Goal: Obtain resource: Download file/media

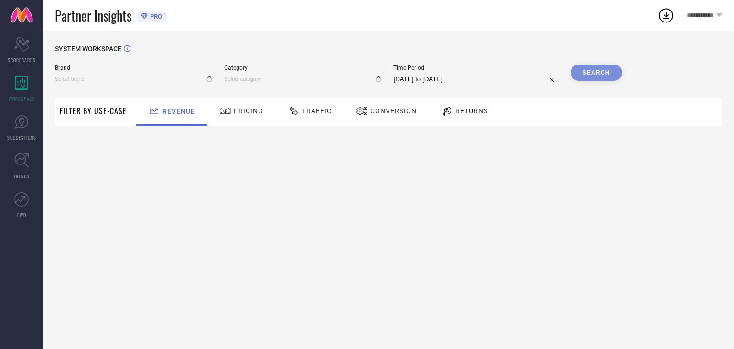
type input "SHAYE"
type input "All"
drag, startPoint x: 373, startPoint y: 112, endPoint x: 380, endPoint y: 112, distance: 6.7
click at [373, 112] on span "Conversion" at bounding box center [393, 111] width 46 height 8
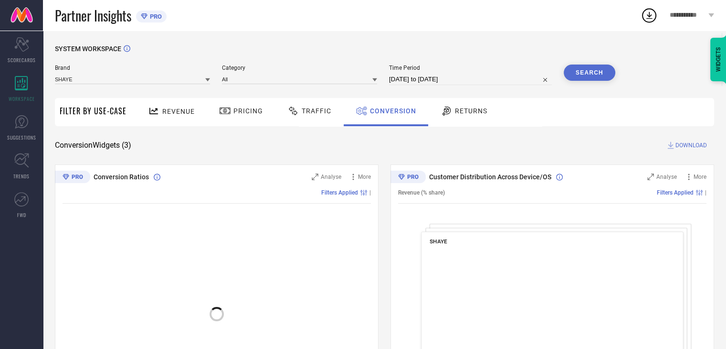
select select "6"
select select "2025"
select select "7"
select select "2025"
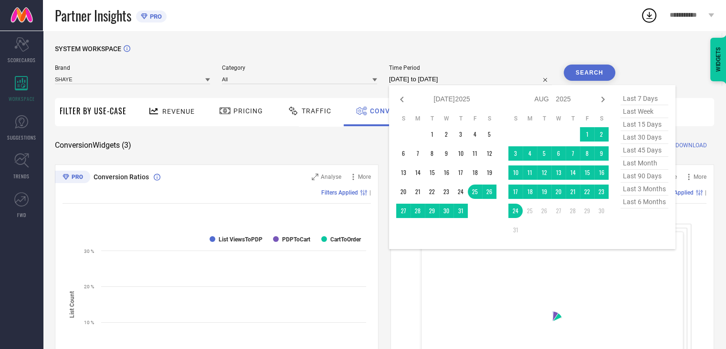
click at [479, 77] on input "25-07-2025 to 24-08-2025" at bounding box center [470, 79] width 163 height 11
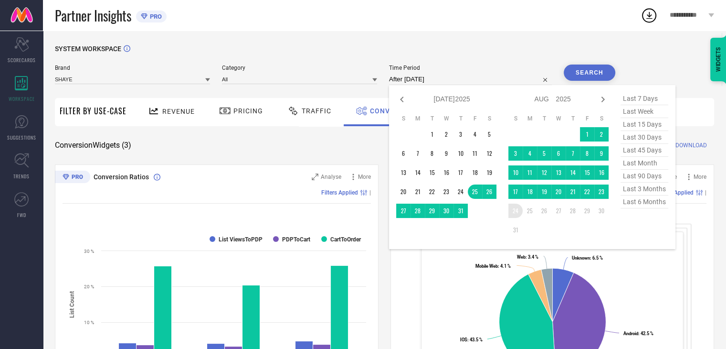
click at [514, 214] on td "24" at bounding box center [516, 210] width 14 height 14
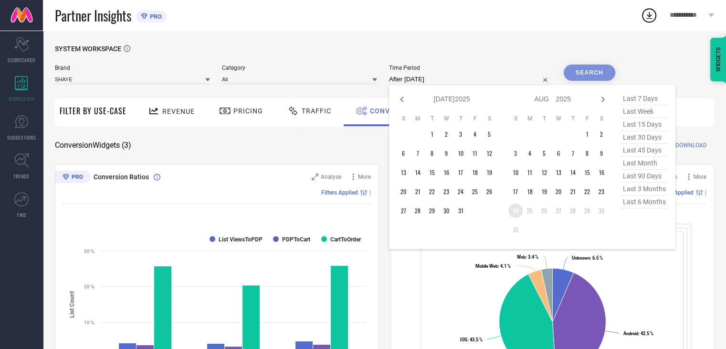
type input "24-08-2025 to 24-08-2025"
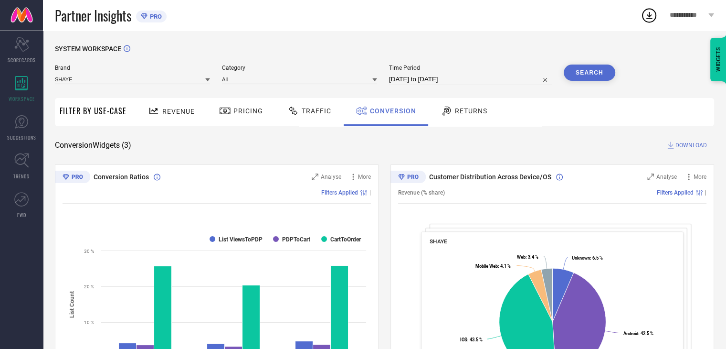
click at [586, 74] on button "Search" at bounding box center [590, 72] width 52 height 16
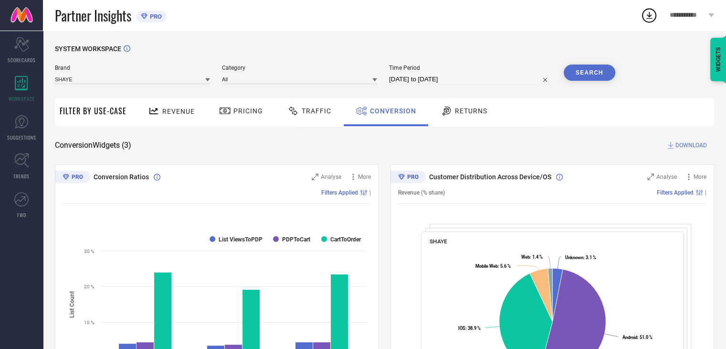
click at [695, 149] on span "DOWNLOAD" at bounding box center [692, 145] width 32 height 10
